Goal: Information Seeking & Learning: Learn about a topic

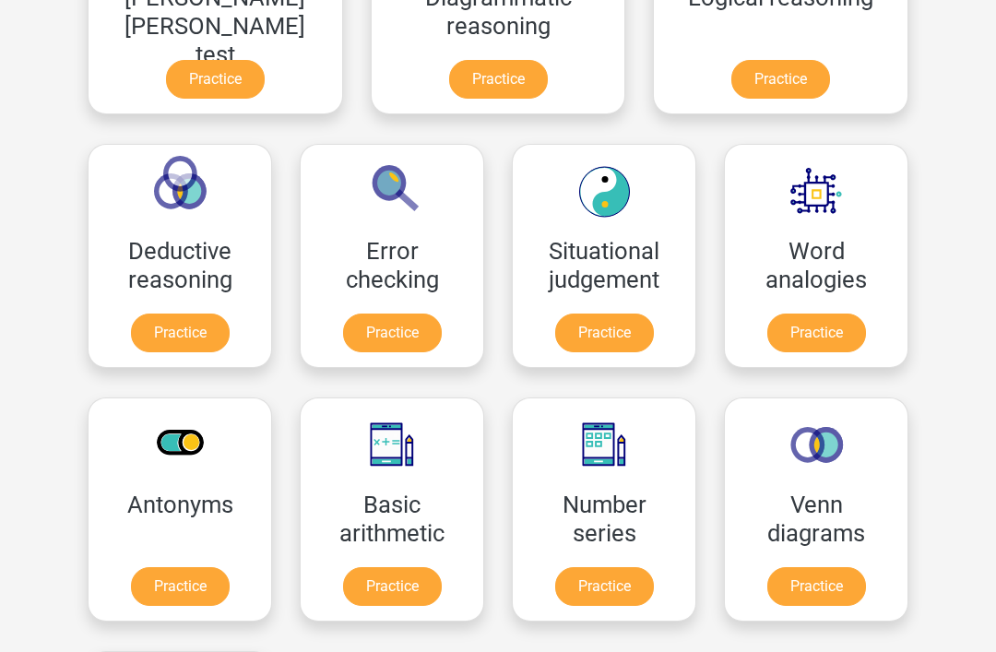
scroll to position [672, 0]
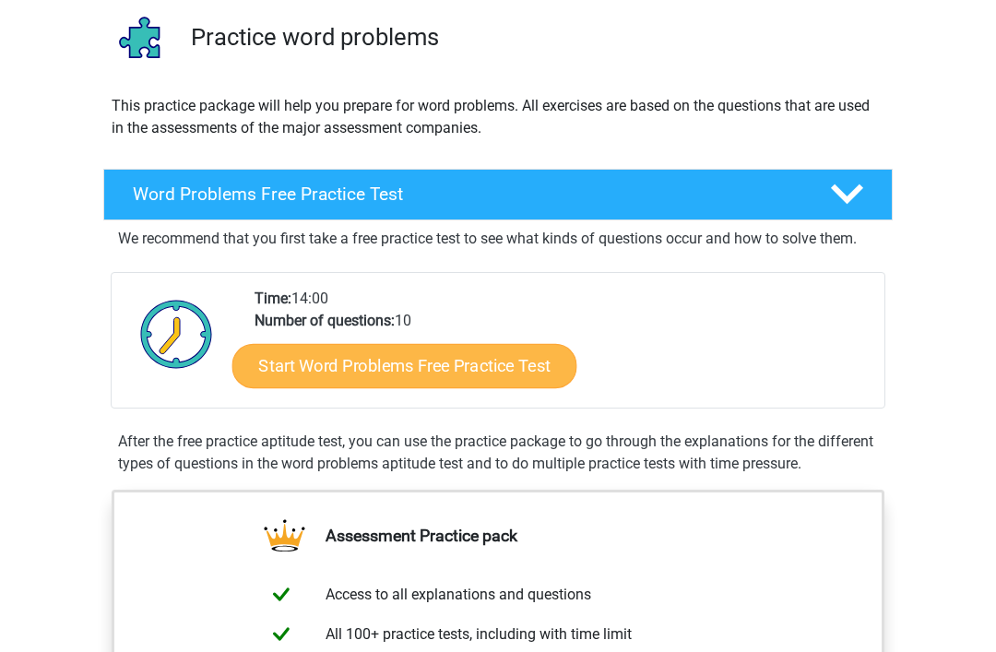
click at [457, 372] on link "Start Word Problems Free Practice Test" at bounding box center [404, 366] width 345 height 44
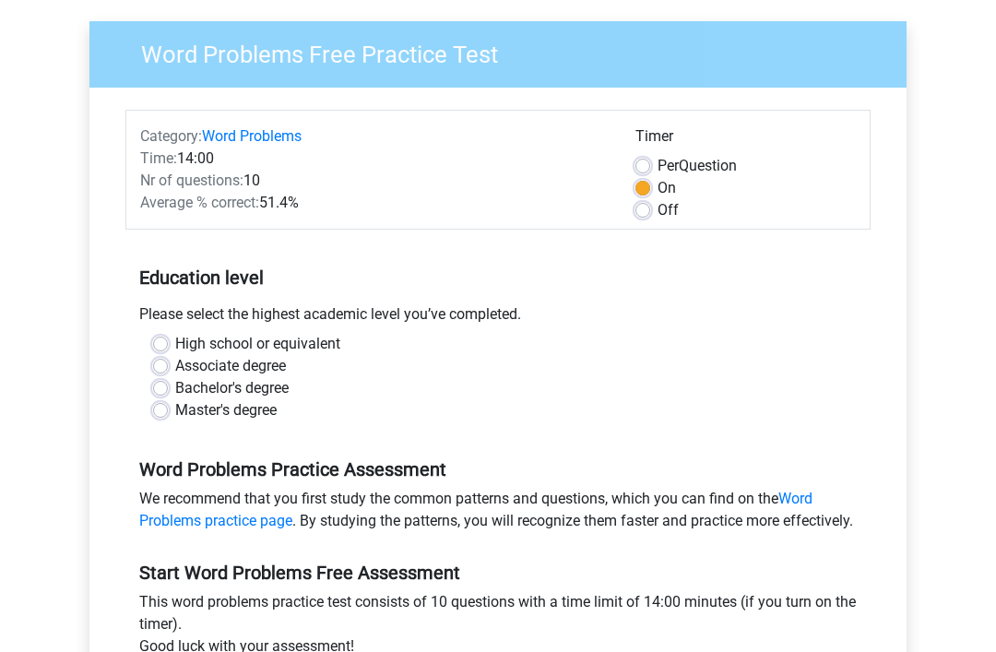
scroll to position [136, 0]
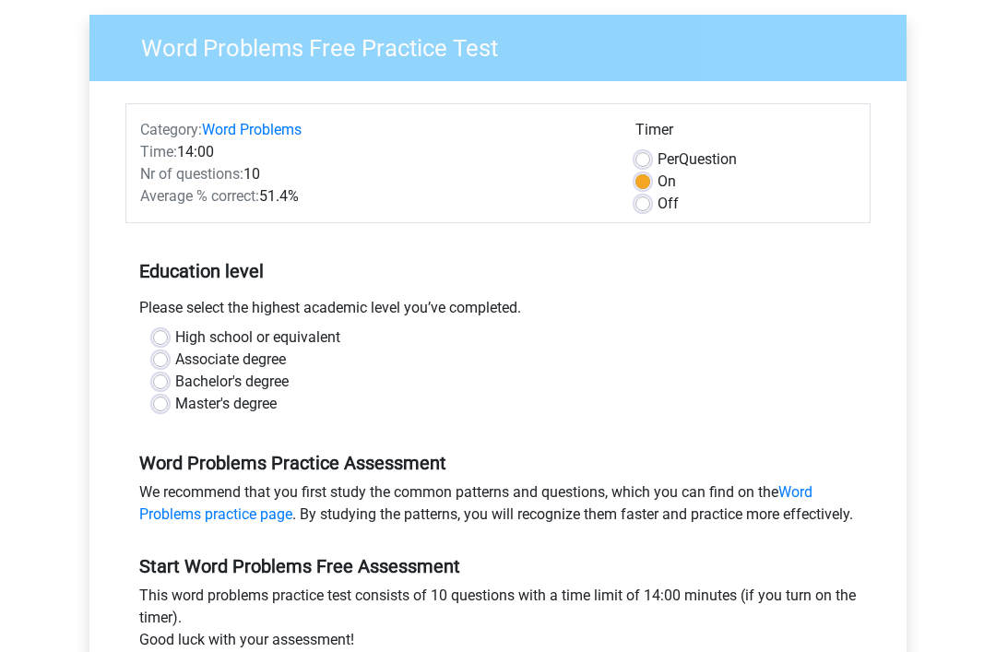
click at [175, 332] on label "High school or equivalent" at bounding box center [257, 337] width 165 height 22
click at [165, 332] on input "High school or equivalent" at bounding box center [160, 335] width 15 height 18
radio input "true"
click at [658, 208] on label "Off" at bounding box center [668, 204] width 21 height 22
click at [639, 208] on input "Off" at bounding box center [642, 202] width 15 height 18
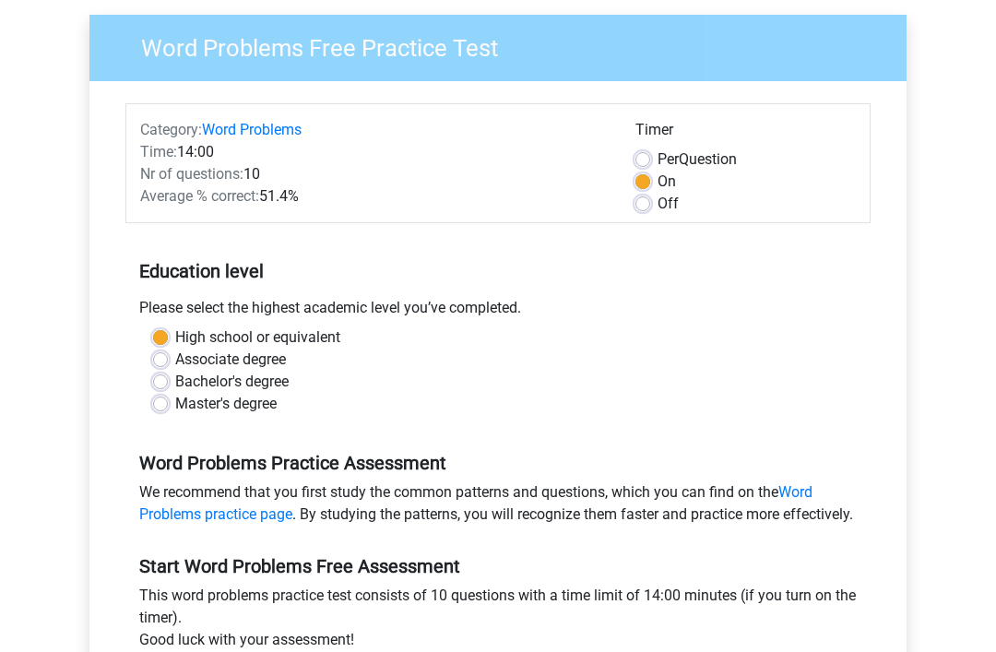
radio input "true"
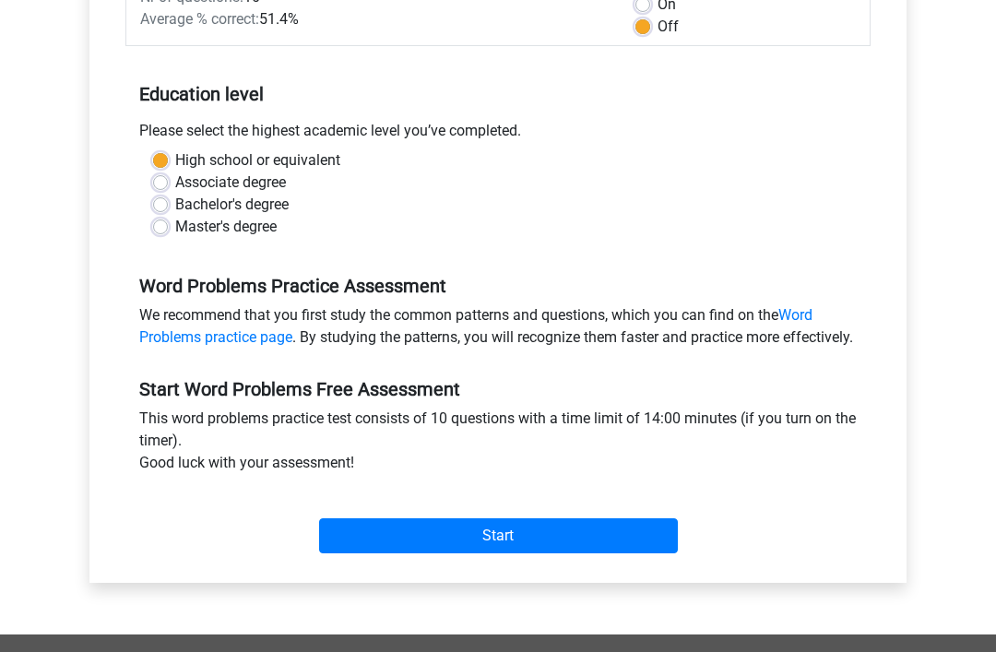
scroll to position [314, 0]
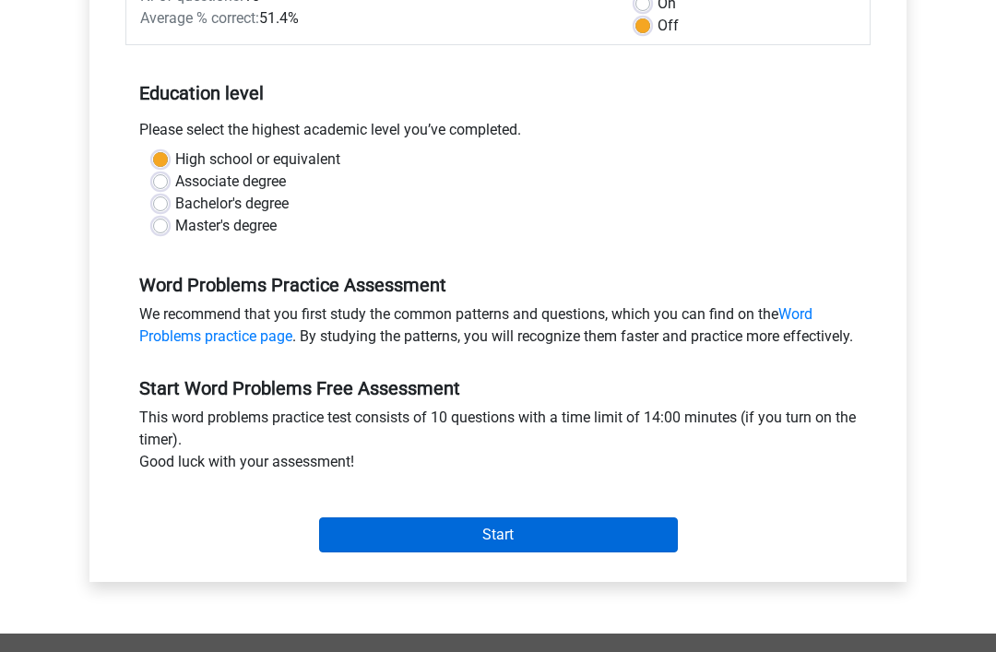
click at [408, 552] on input "Start" at bounding box center [498, 534] width 359 height 35
